Goal: Browse casually: Explore the website without a specific task or goal

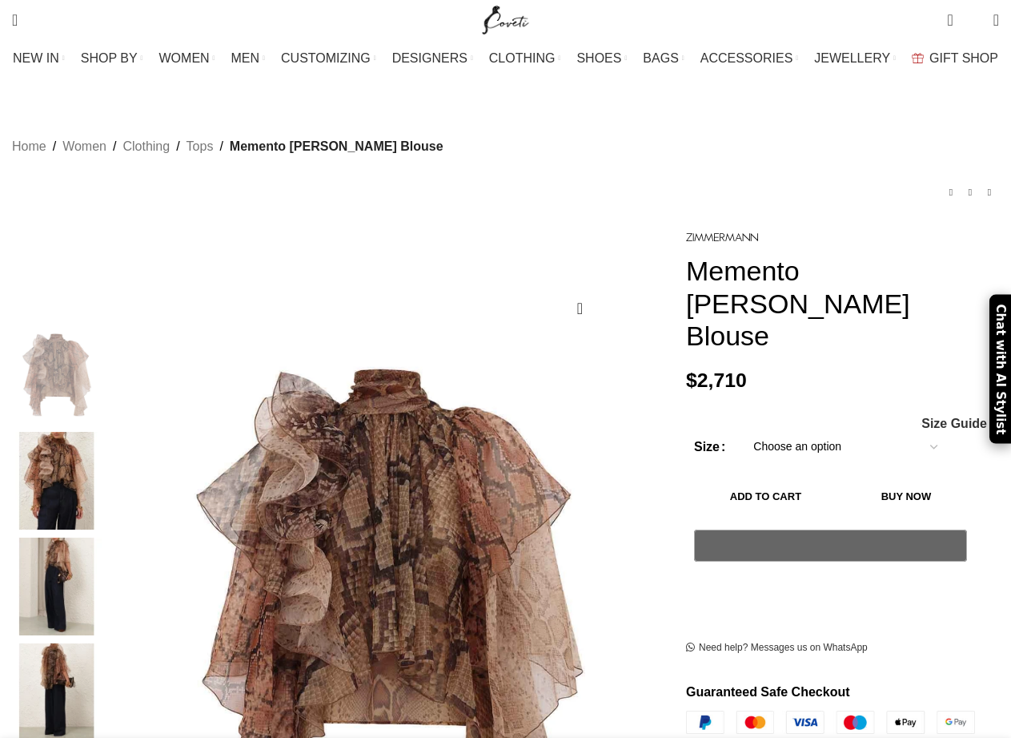
drag, startPoint x: 71, startPoint y: 444, endPoint x: 84, endPoint y: 446, distance: 13.0
click at [73, 444] on img at bounding box center [57, 481] width 98 height 98
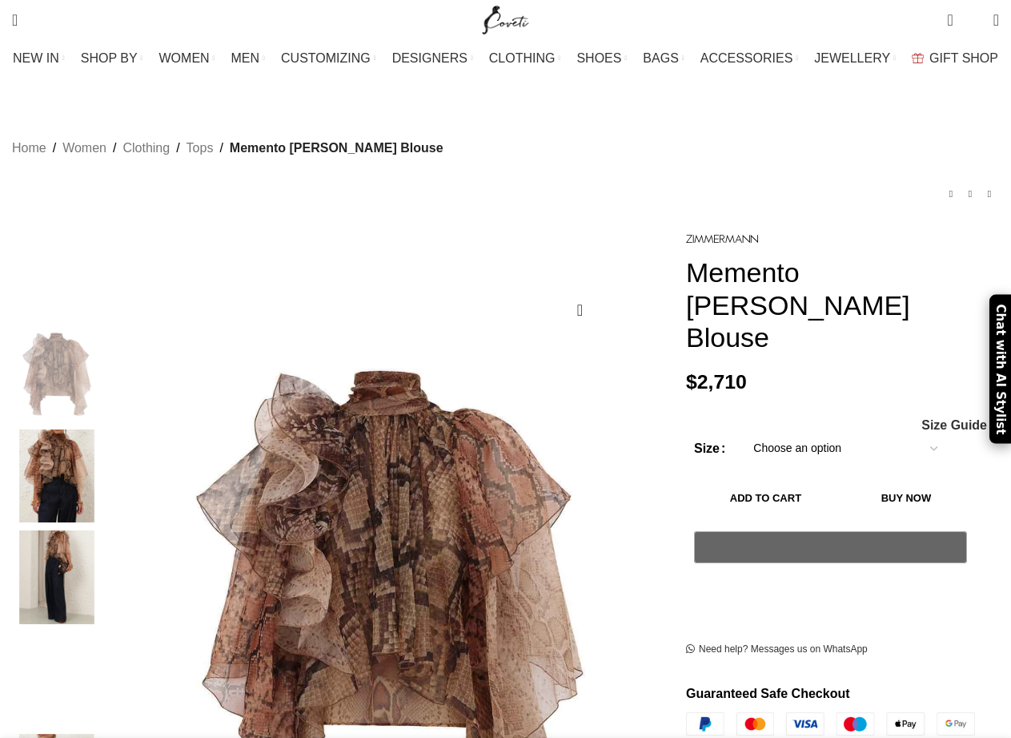
click at [94, 467] on img "2 / 7" at bounding box center [57, 476] width 98 height 94
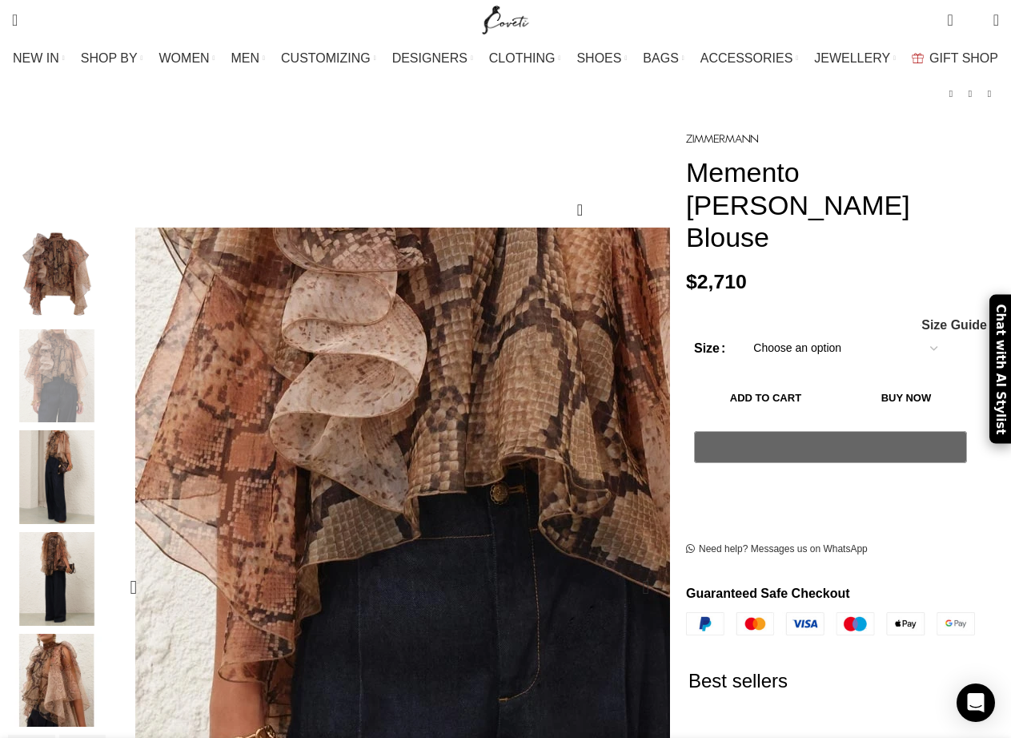
scroll to position [66, 0]
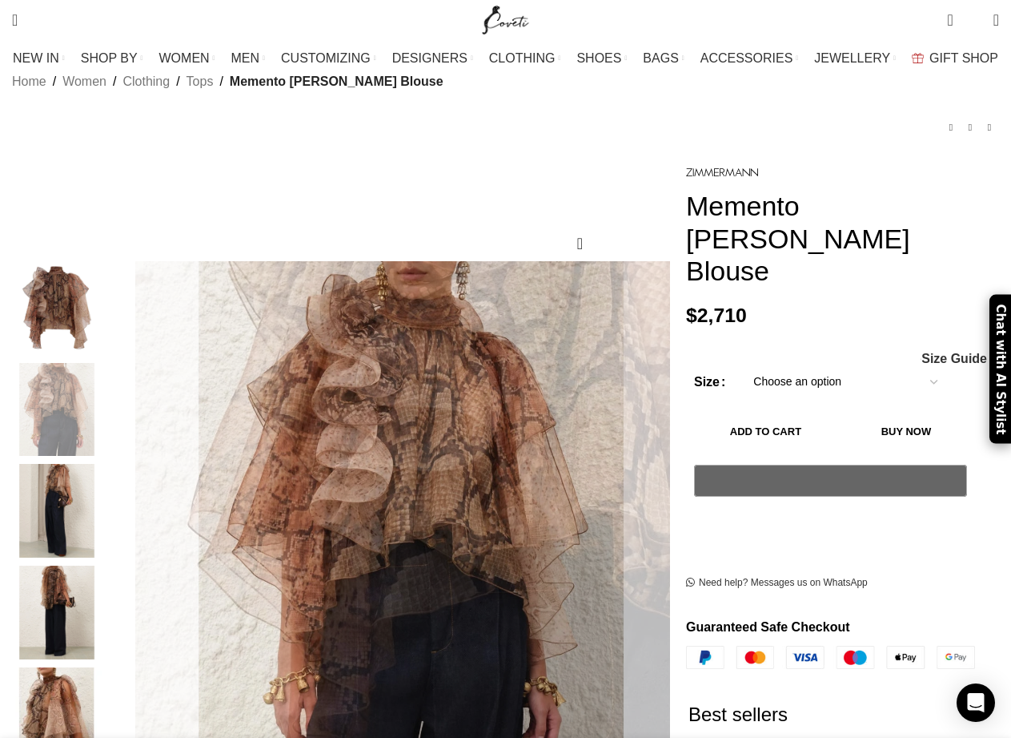
click at [83, 496] on img "3 / 7" at bounding box center [57, 511] width 98 height 94
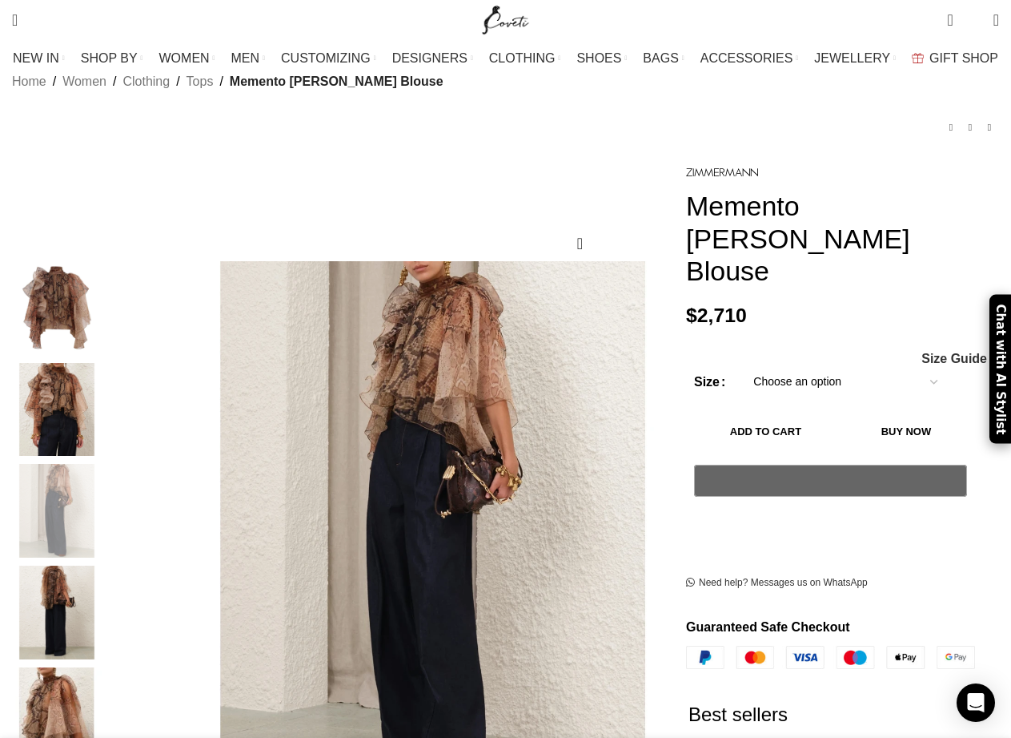
click at [89, 571] on img "4 / 7" at bounding box center [57, 612] width 98 height 94
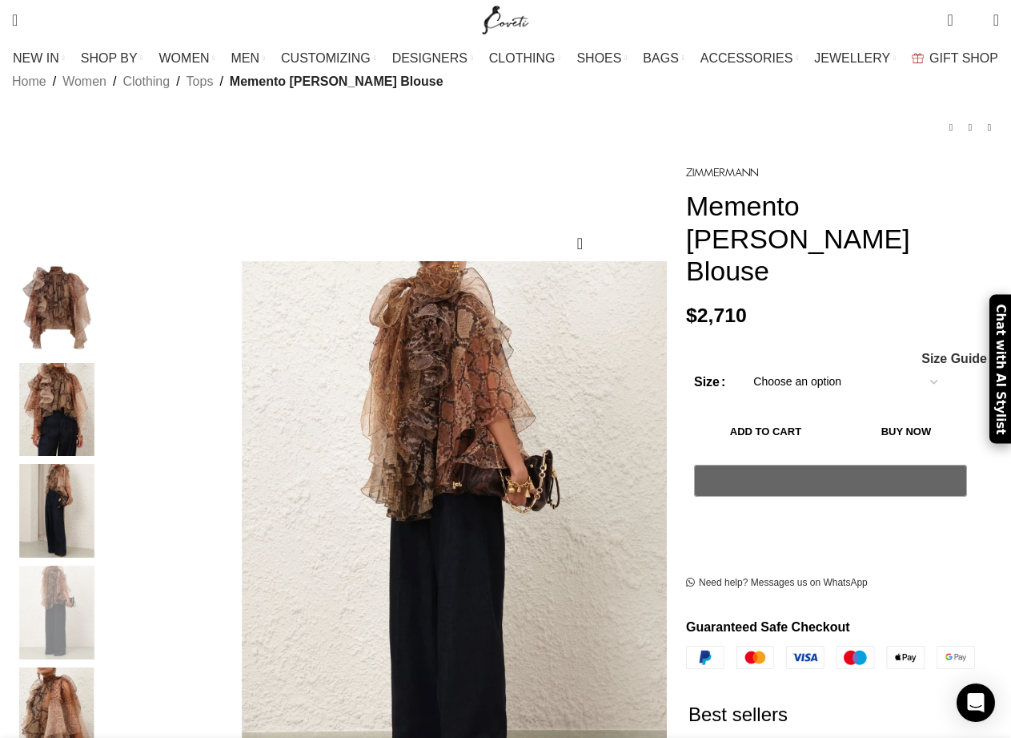
click at [95, 692] on img "5 / 7" at bounding box center [57, 714] width 98 height 94
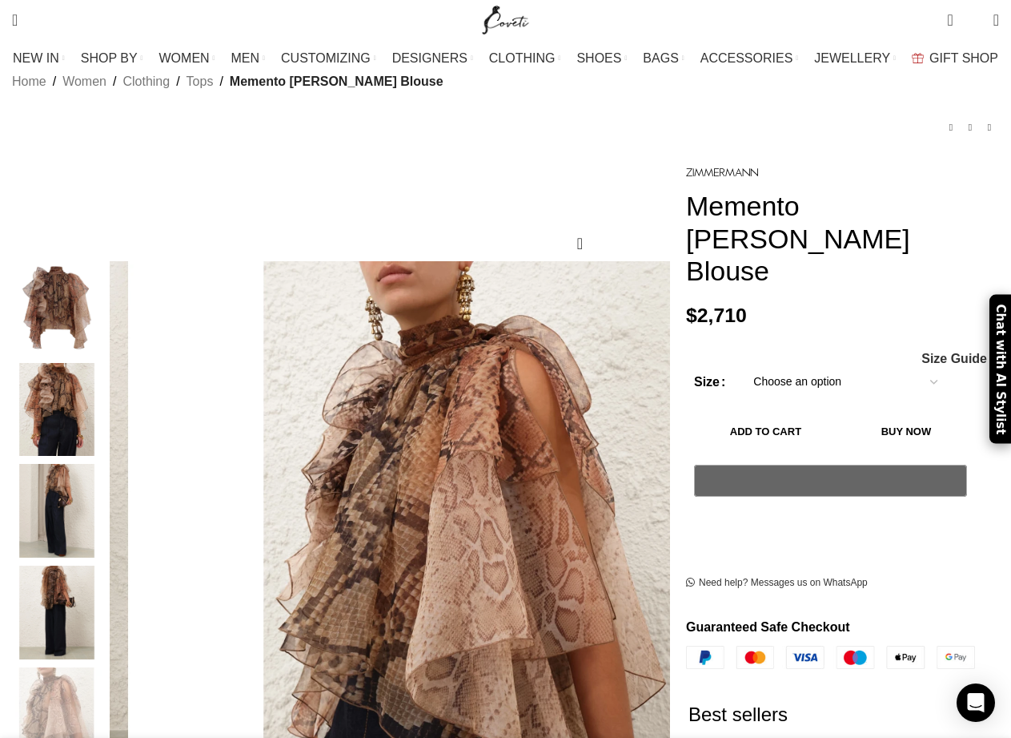
scroll to position [0, 168]
click at [68, 401] on img "2 / 7" at bounding box center [57, 410] width 98 height 94
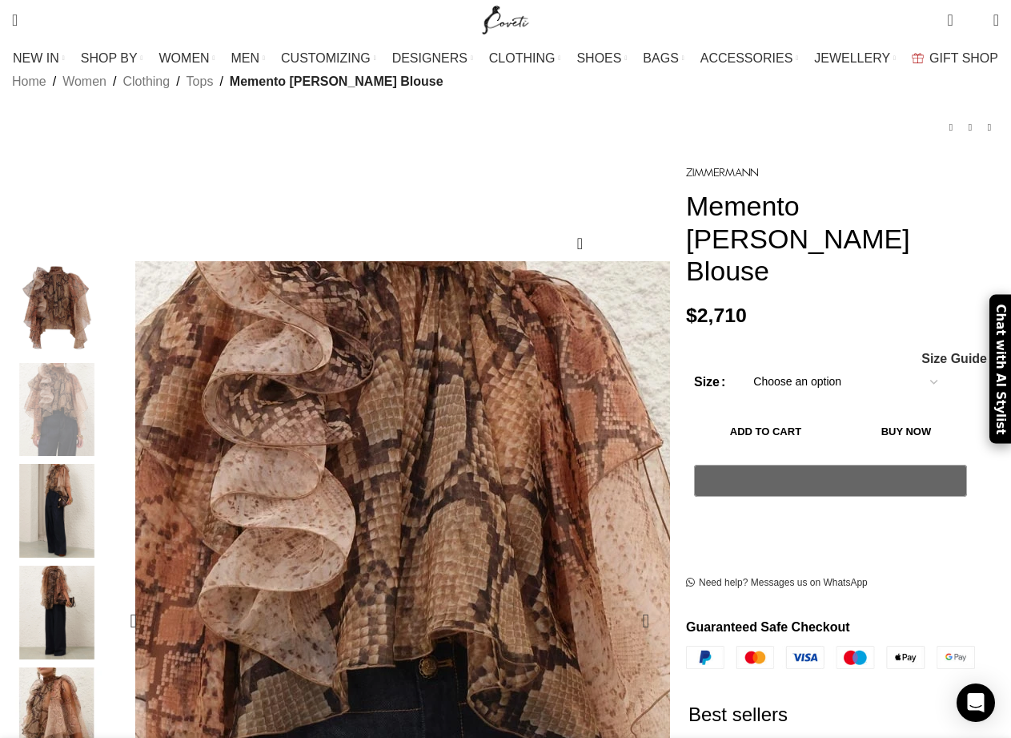
click at [416, 370] on img "2 / 7" at bounding box center [390, 657] width 801 height 1041
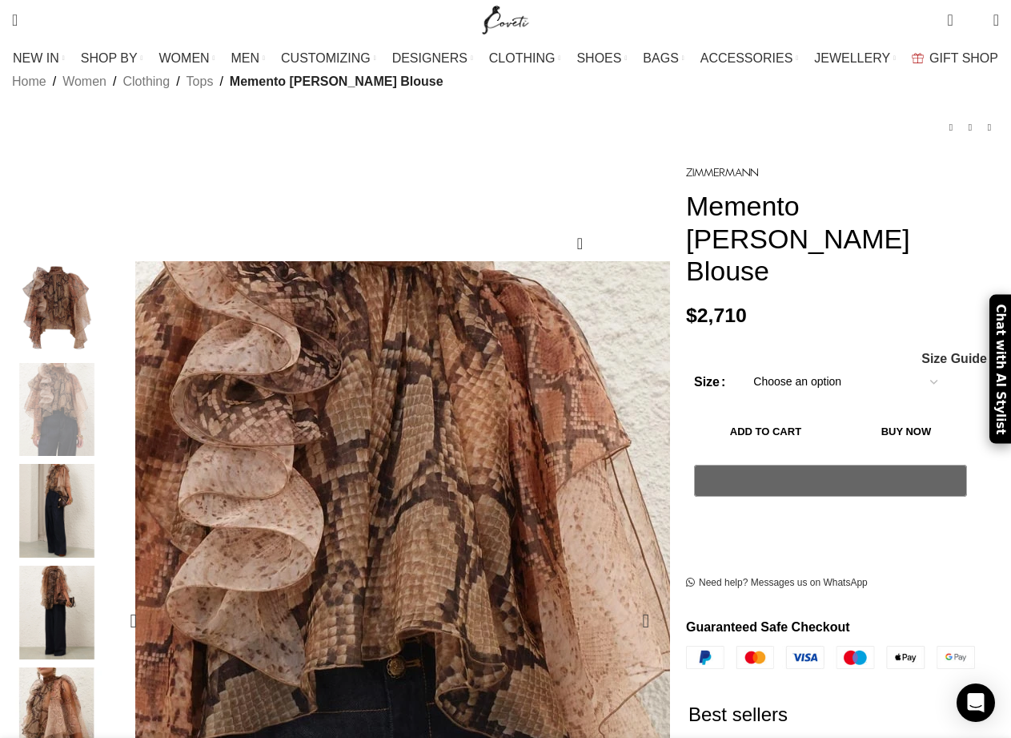
click at [480, 375] on img "2 / 7" at bounding box center [358, 657] width 801 height 1041
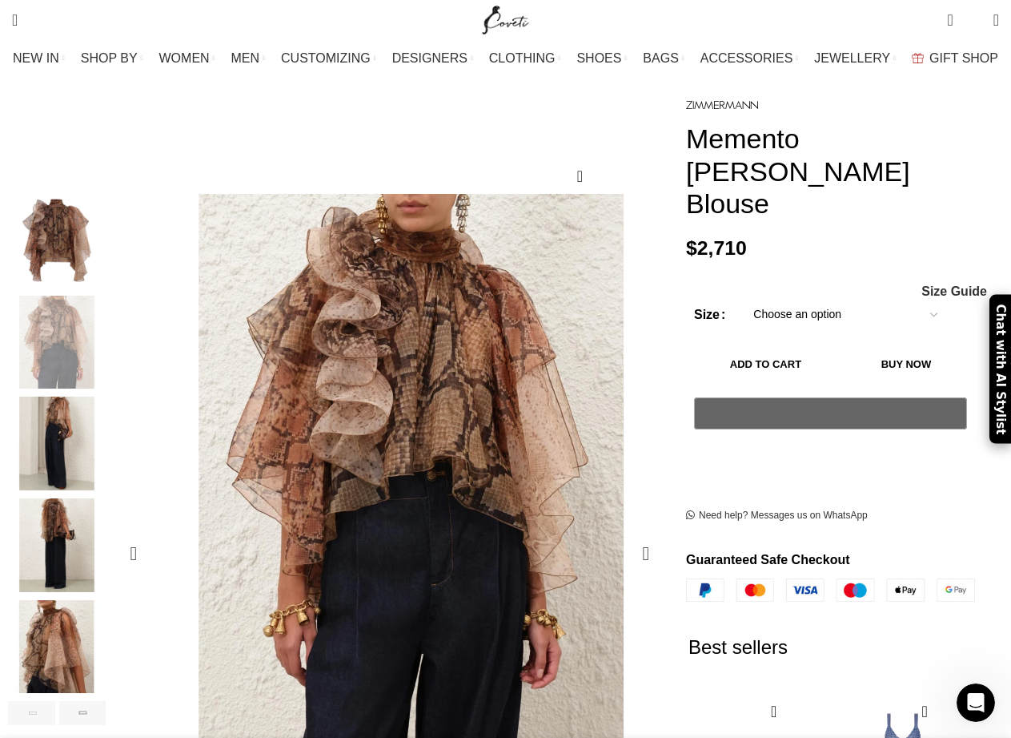
scroll to position [0, 337]
click at [73, 211] on img "1 / 7" at bounding box center [57, 241] width 98 height 94
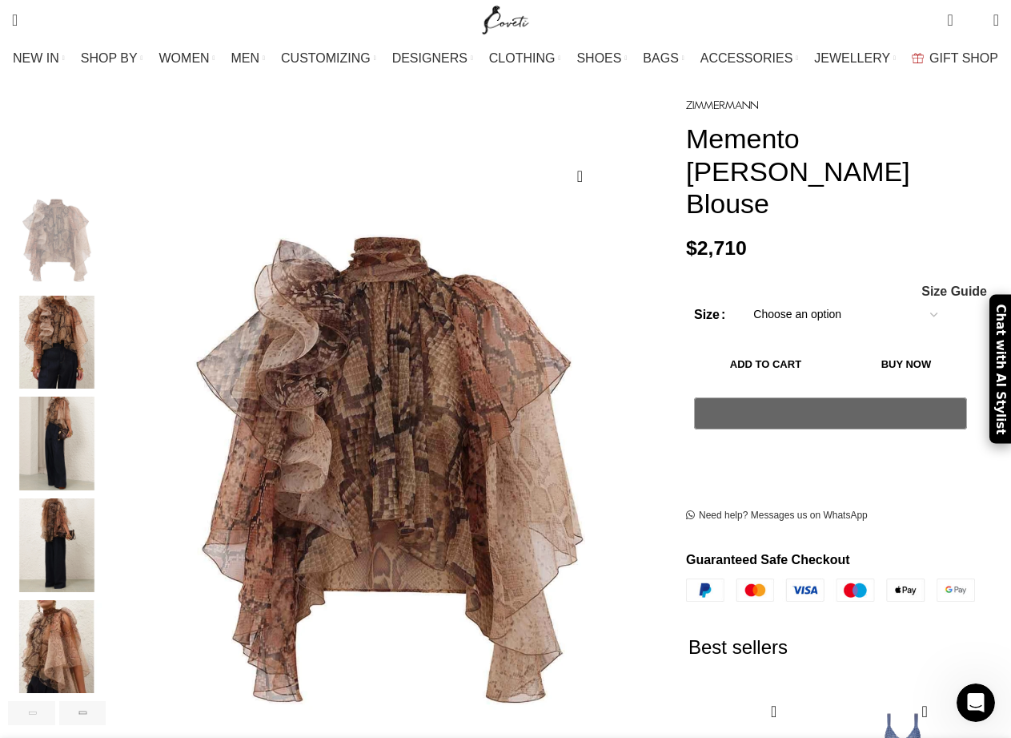
click at [94, 326] on img "2 / 7" at bounding box center [57, 343] width 98 height 94
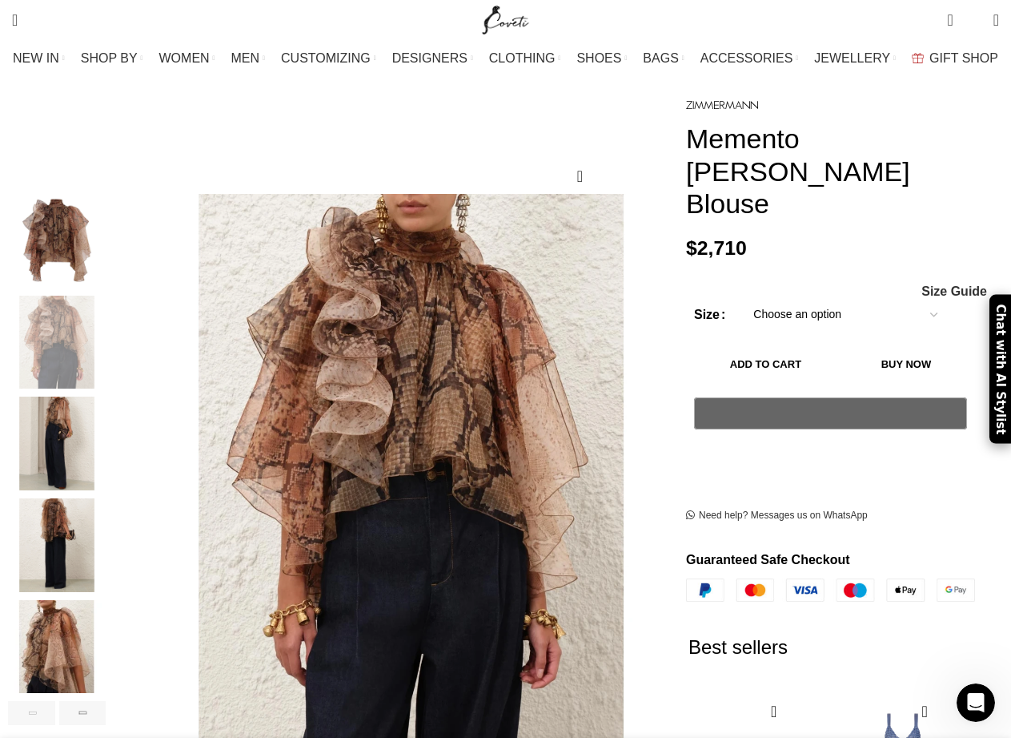
click at [94, 404] on img "3 / 7" at bounding box center [57, 443] width 98 height 94
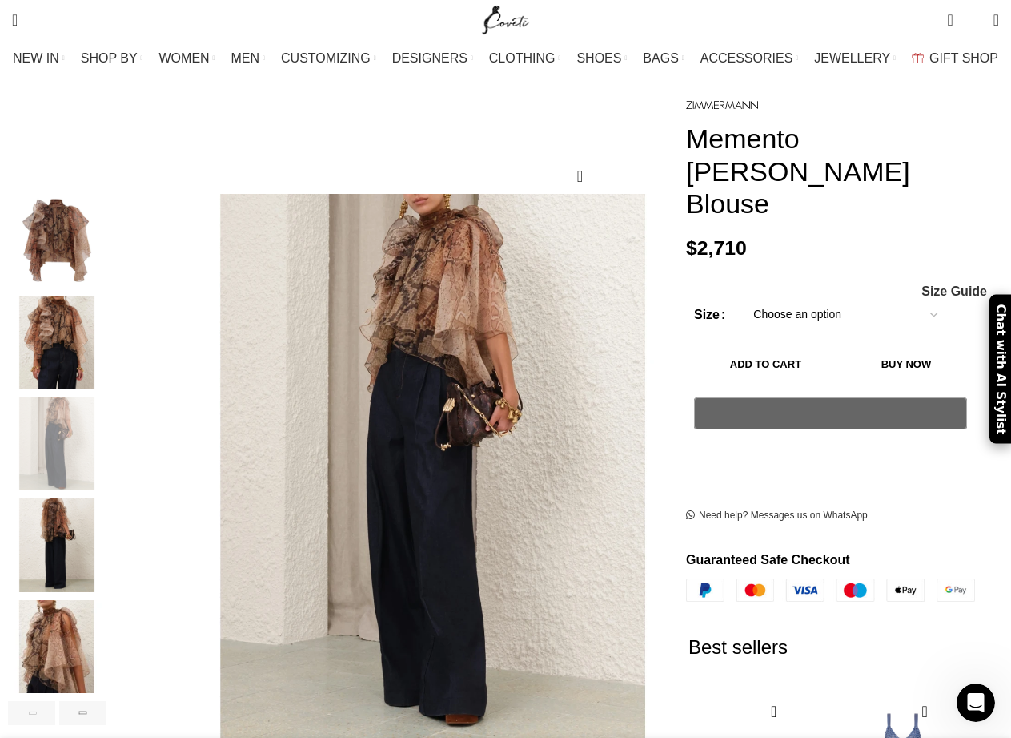
click at [90, 498] on img "4 / 7" at bounding box center [57, 545] width 98 height 94
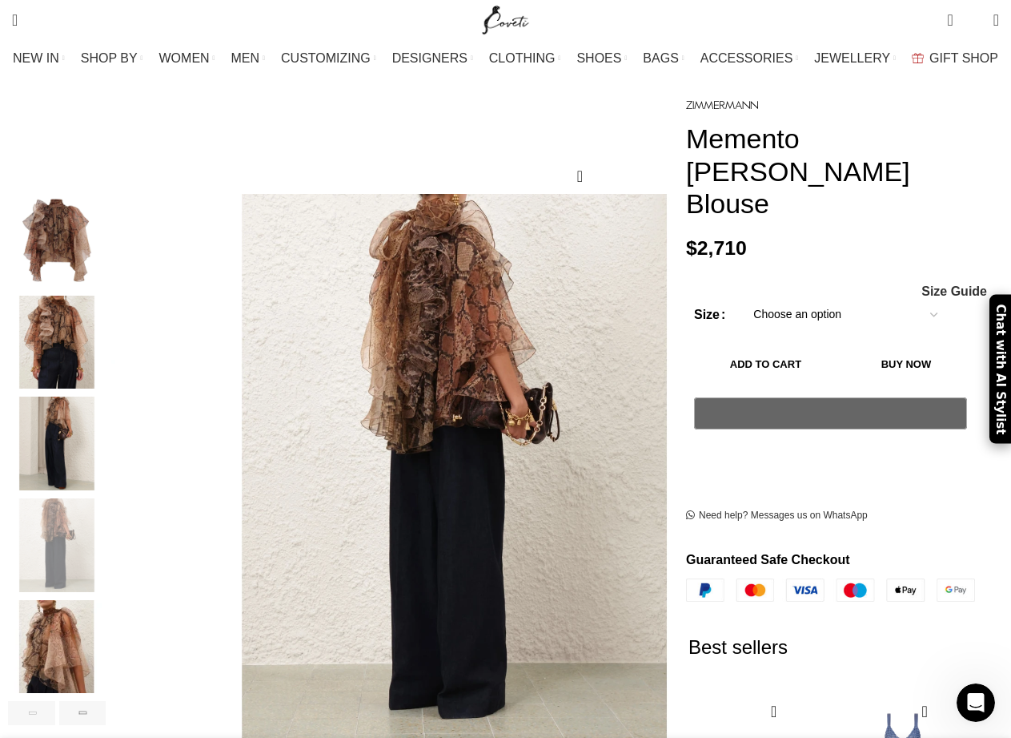
click at [93, 616] on img "5 / 7" at bounding box center [57, 647] width 98 height 94
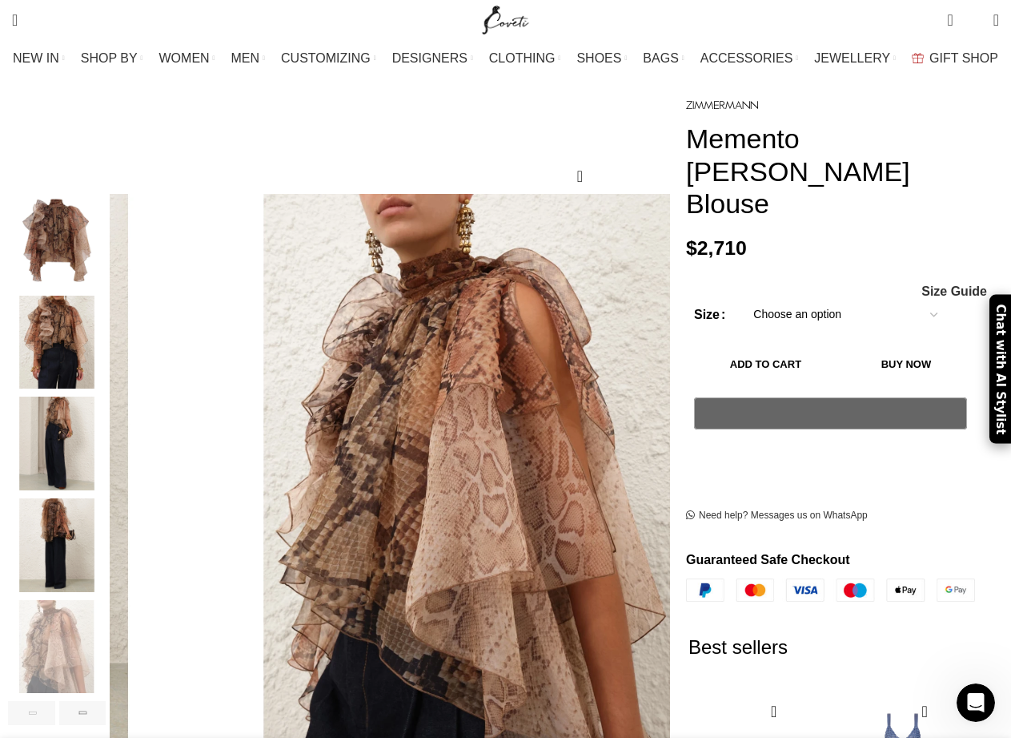
scroll to position [0, 505]
click at [70, 512] on img "4 / 7" at bounding box center [57, 545] width 98 height 94
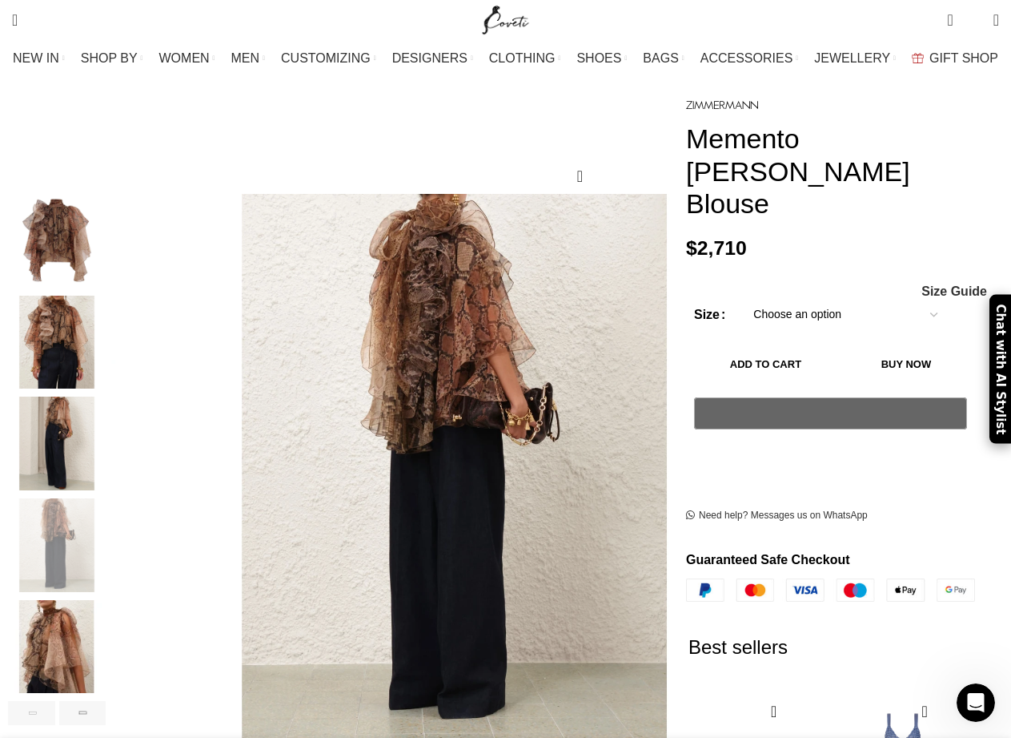
scroll to position [0, 1011]
